Goal: Check status: Check status

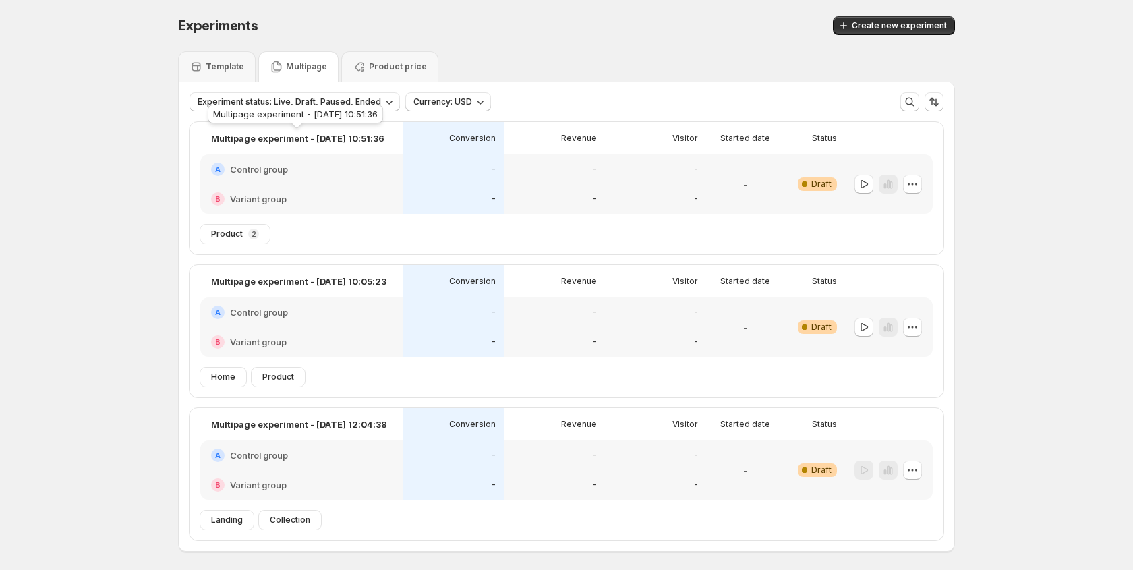
click at [332, 140] on p "Multipage experiment - [DATE] 10:51:36" at bounding box center [297, 137] width 173 height 13
click at [225, 235] on span "Product" at bounding box center [227, 234] width 32 height 11
click at [266, 138] on p "Multipage experiment - [DATE] 10:51:36" at bounding box center [297, 137] width 173 height 13
click at [235, 60] on div "Template" at bounding box center [216, 66] width 55 height 13
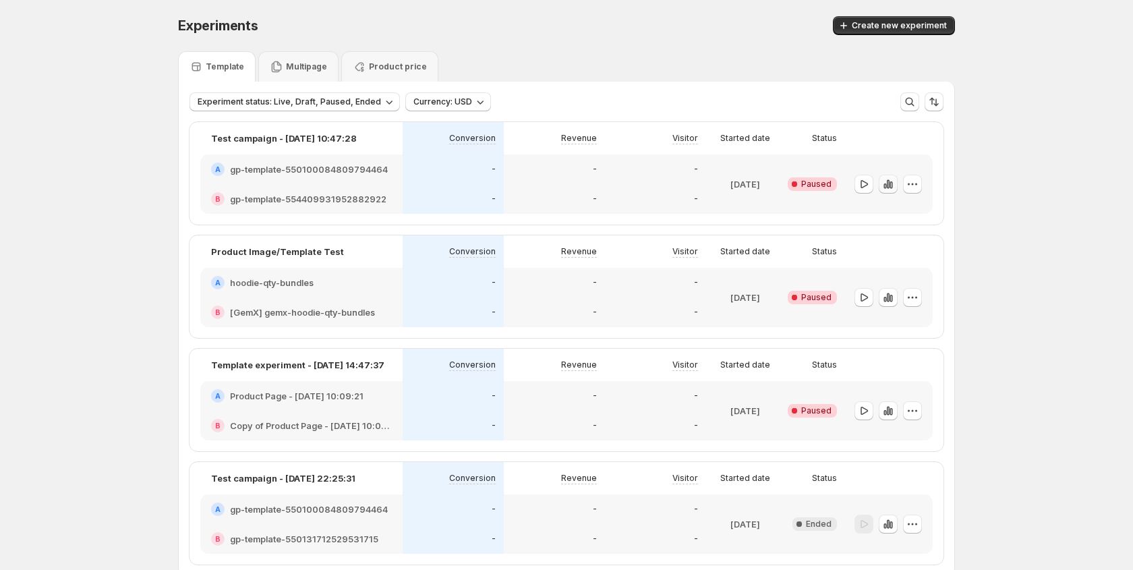
click at [883, 185] on icon "button" at bounding box center [884, 185] width 3 height 5
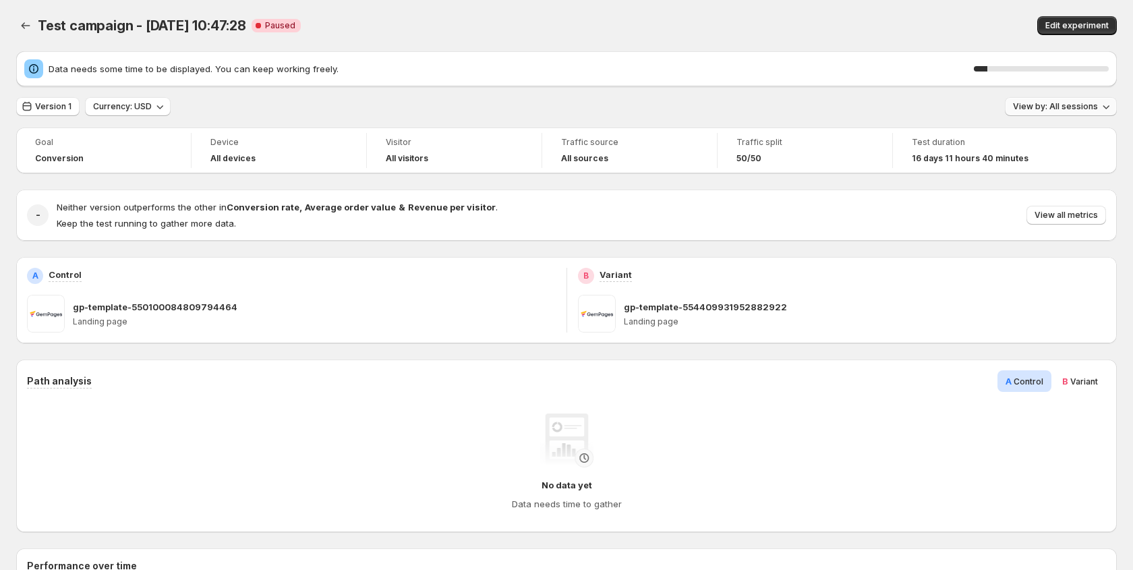
click at [1063, 62] on div "10 %" at bounding box center [1041, 68] width 135 height 13
click at [1061, 102] on span "View by: All sessions" at bounding box center [1055, 106] width 85 height 11
